Goal: Task Accomplishment & Management: Book appointment/travel/reservation

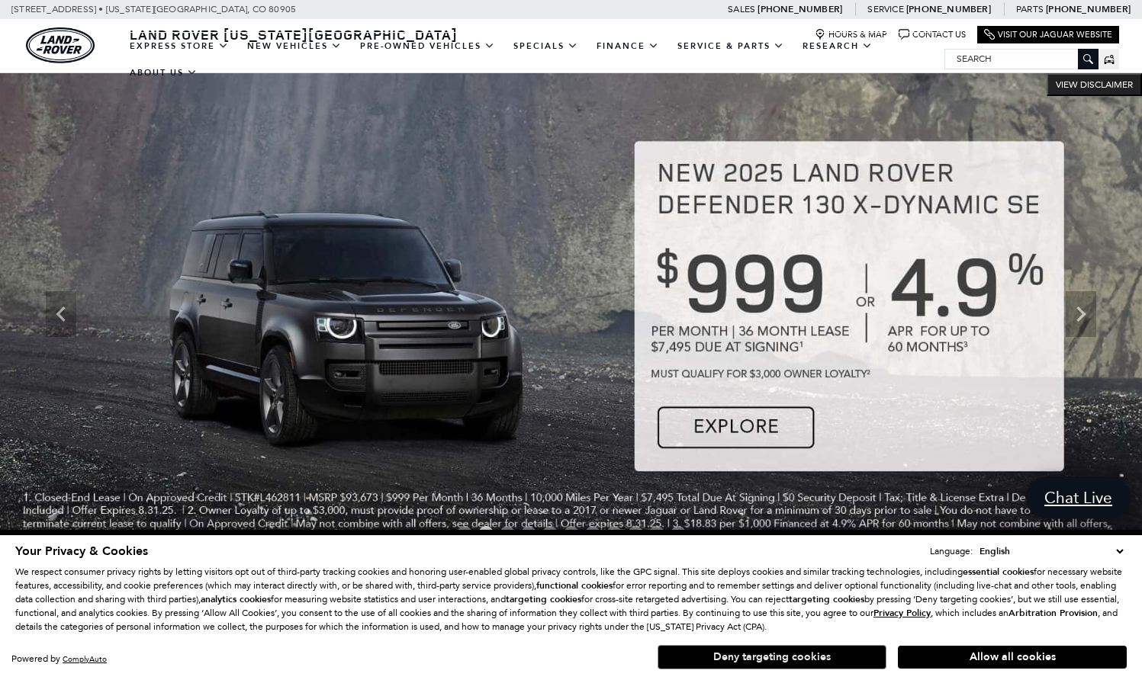
click at [777, 657] on button "Deny targeting cookies" at bounding box center [772, 657] width 229 height 24
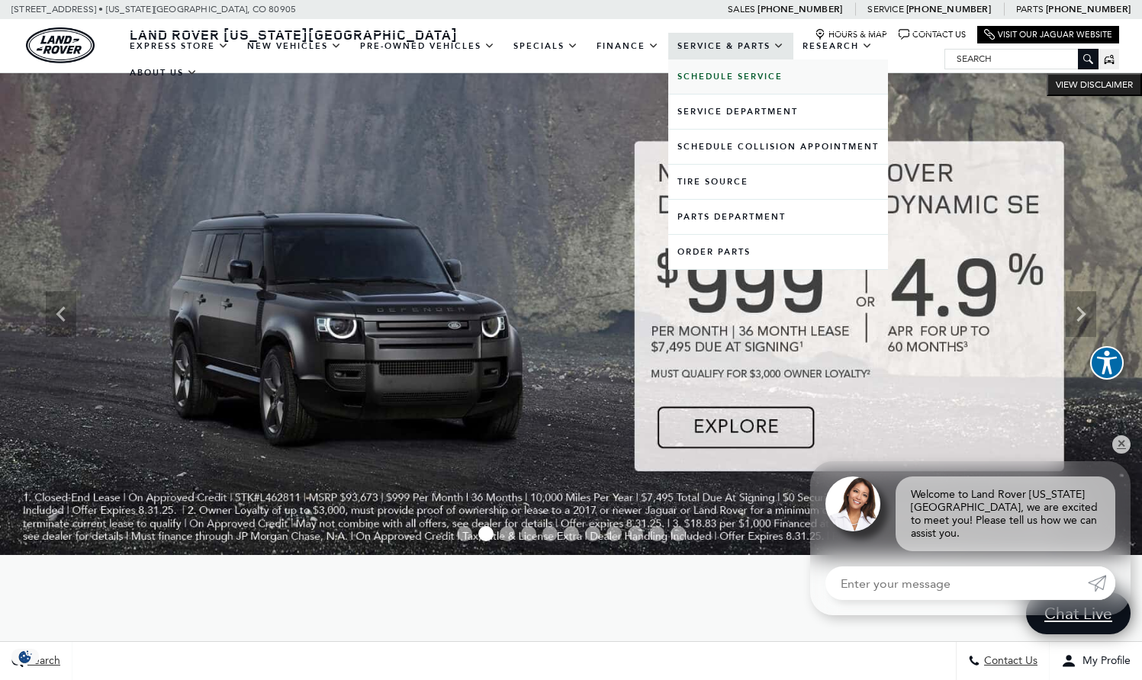
click at [737, 82] on b "Schedule Service" at bounding box center [729, 76] width 105 height 11
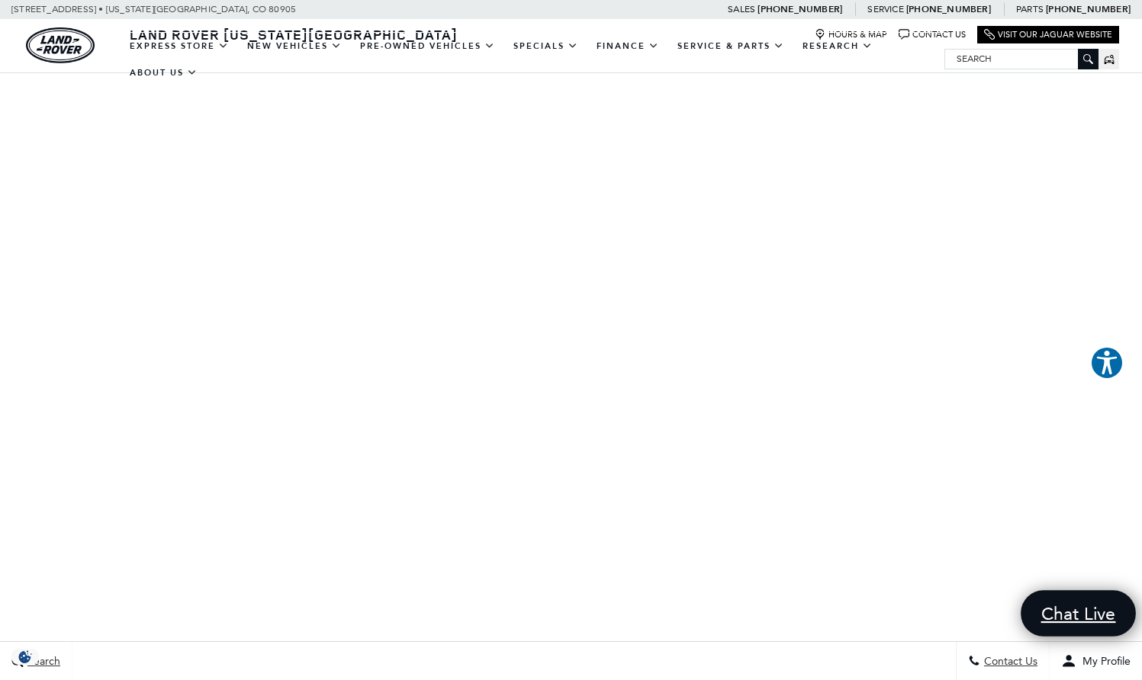
scroll to position [248, 0]
